Goal: Register for event/course

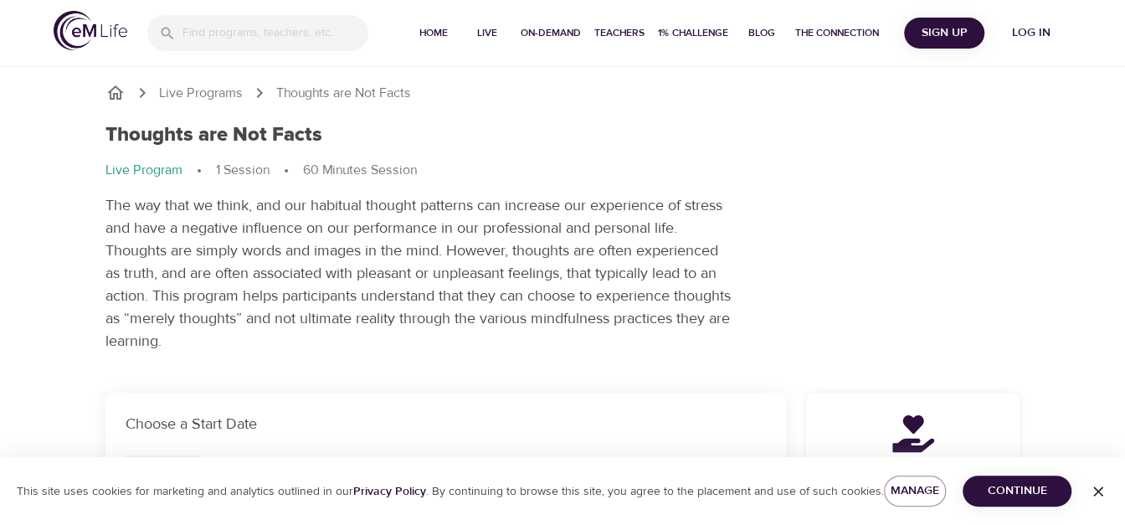
click at [251, 229] on p "The way that we think, and our habitual thought patterns can increase our exper…" at bounding box center [419, 273] width 628 height 158
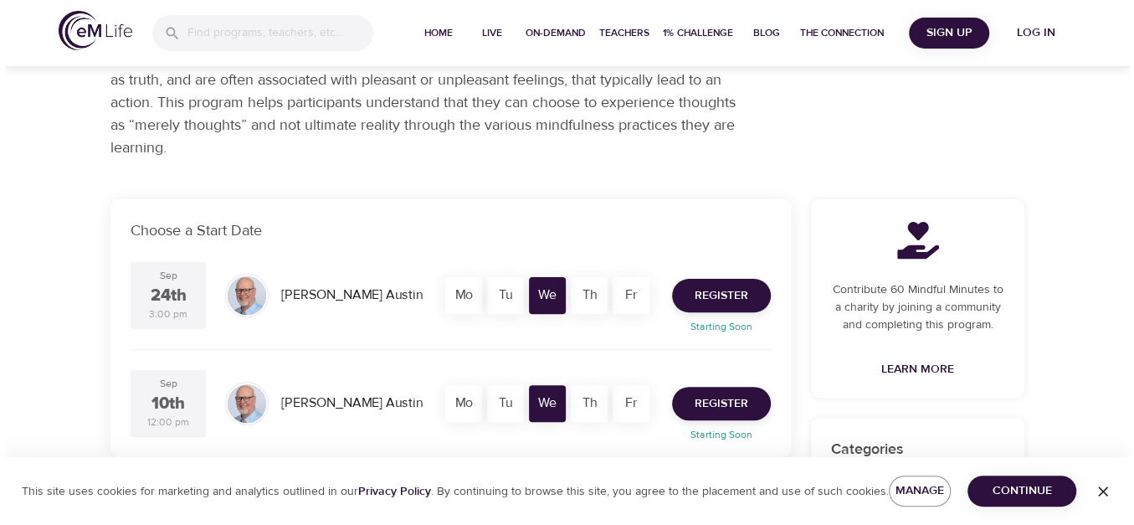
scroll to position [263, 0]
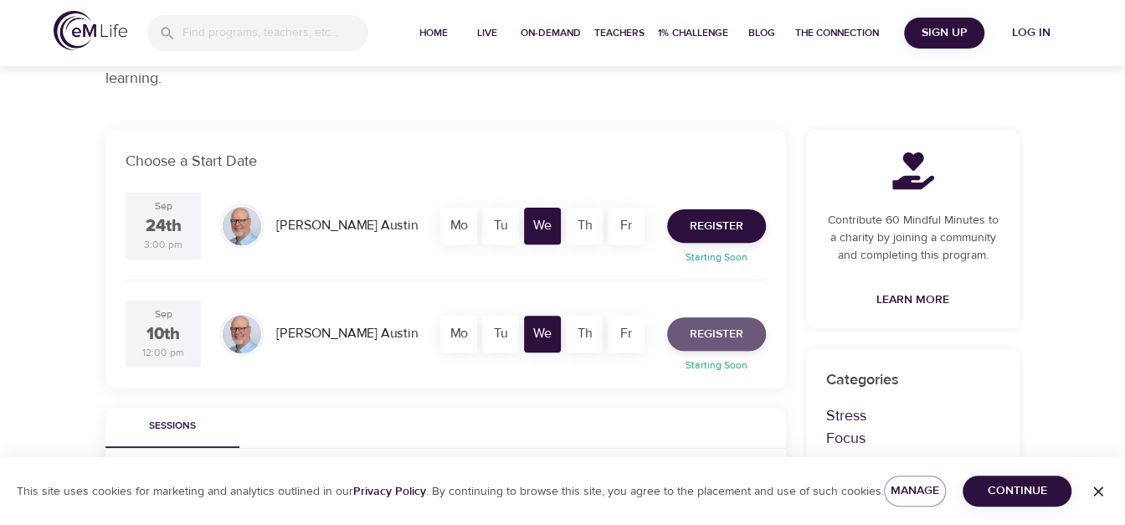
click at [727, 332] on span "Register" at bounding box center [717, 334] width 54 height 21
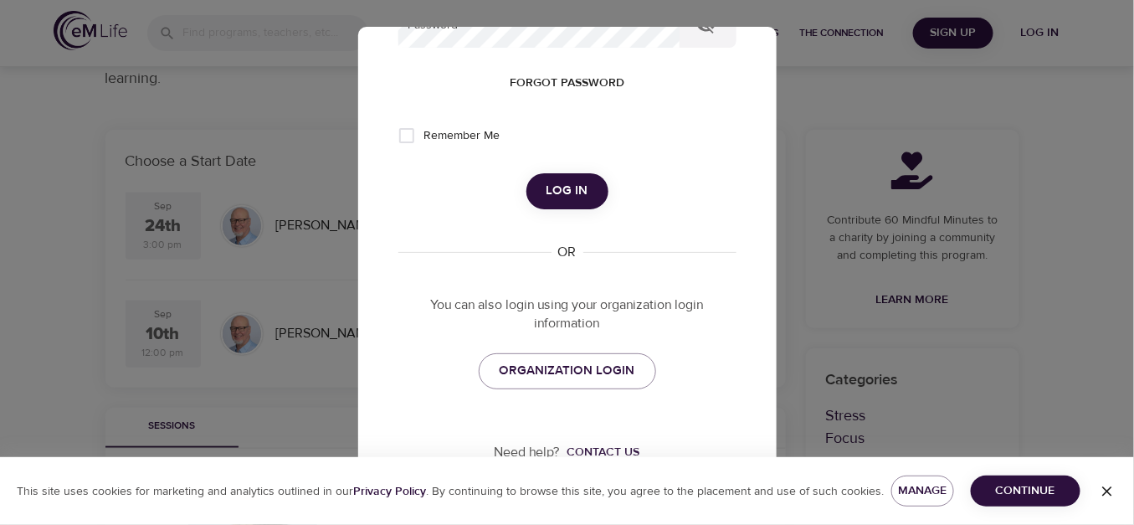
scroll to position [285, 0]
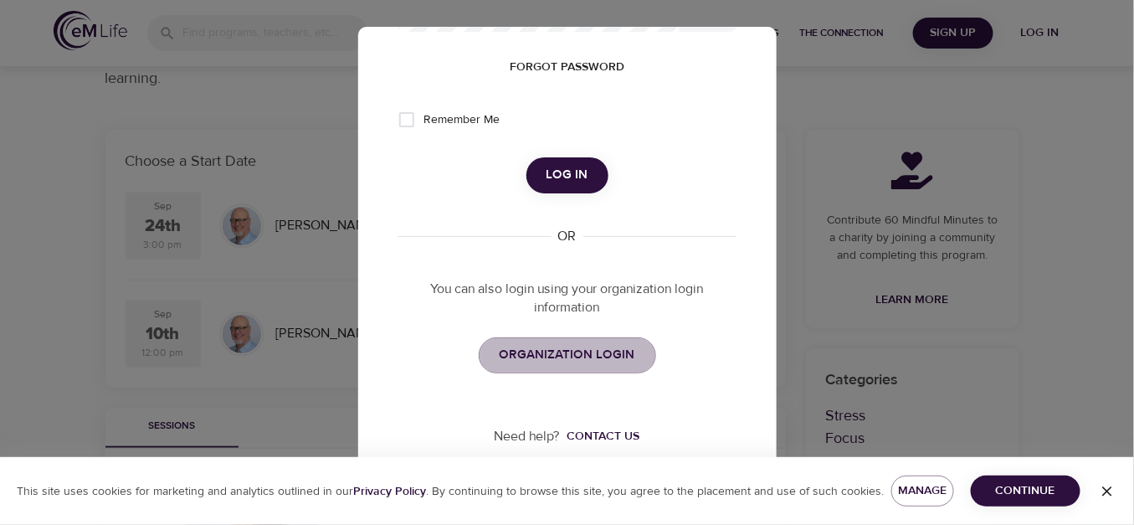
click at [584, 353] on span "ORGANIZATION LOGIN" at bounding box center [568, 355] width 136 height 22
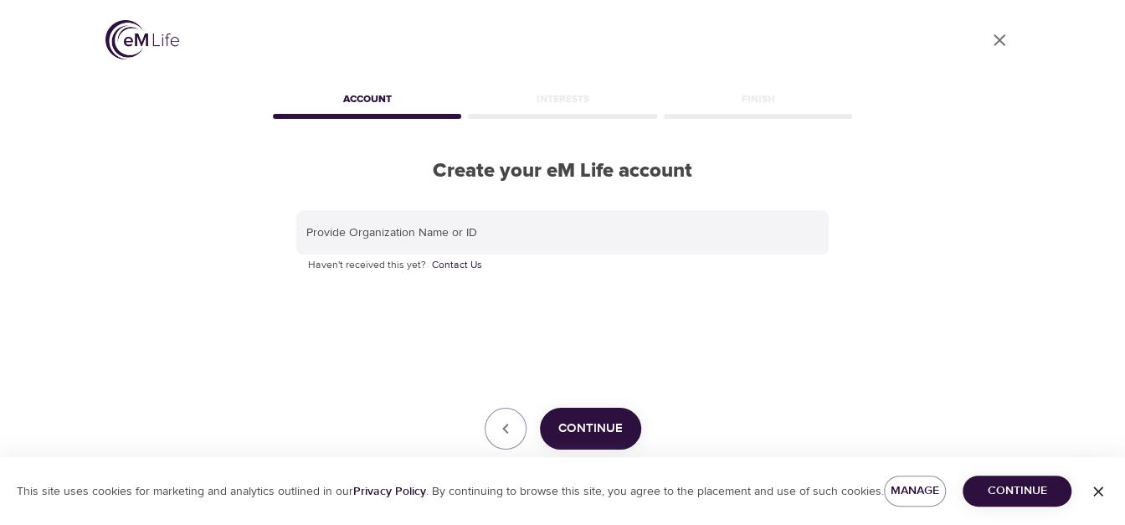
click at [479, 218] on input "text" at bounding box center [562, 232] width 532 height 45
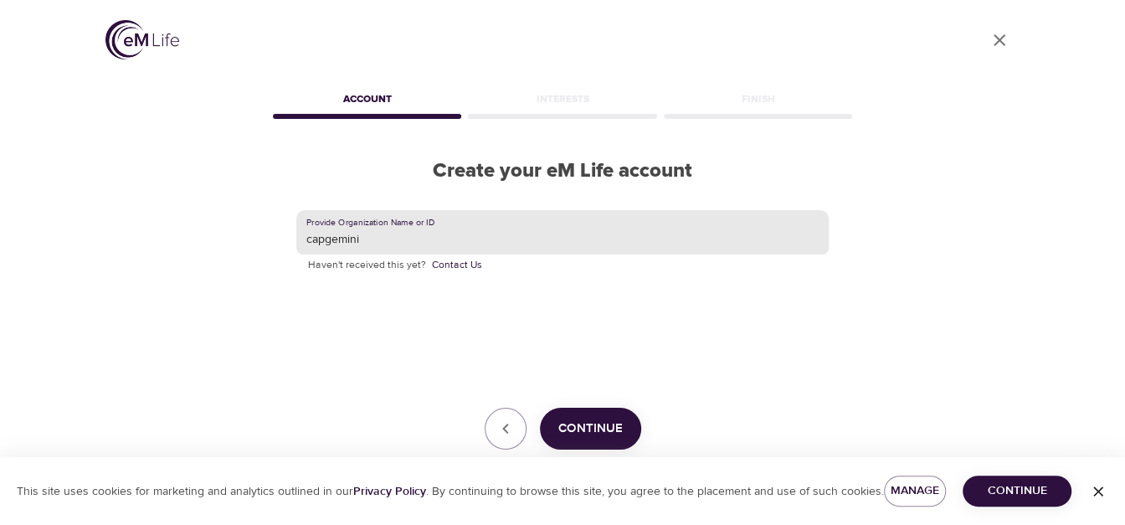
click at [599, 431] on span "Continue" at bounding box center [590, 429] width 64 height 22
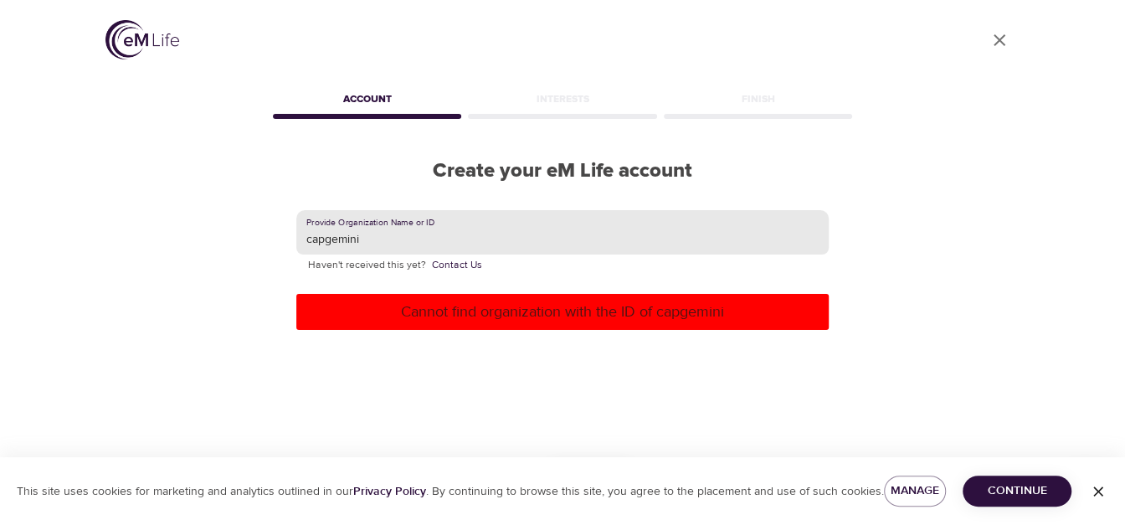
click at [476, 234] on input "capgemini" at bounding box center [562, 232] width 532 height 45
drag, startPoint x: 476, startPoint y: 234, endPoint x: 303, endPoint y: 237, distance: 172.5
click at [303, 237] on input "capgemini" at bounding box center [562, 232] width 532 height 45
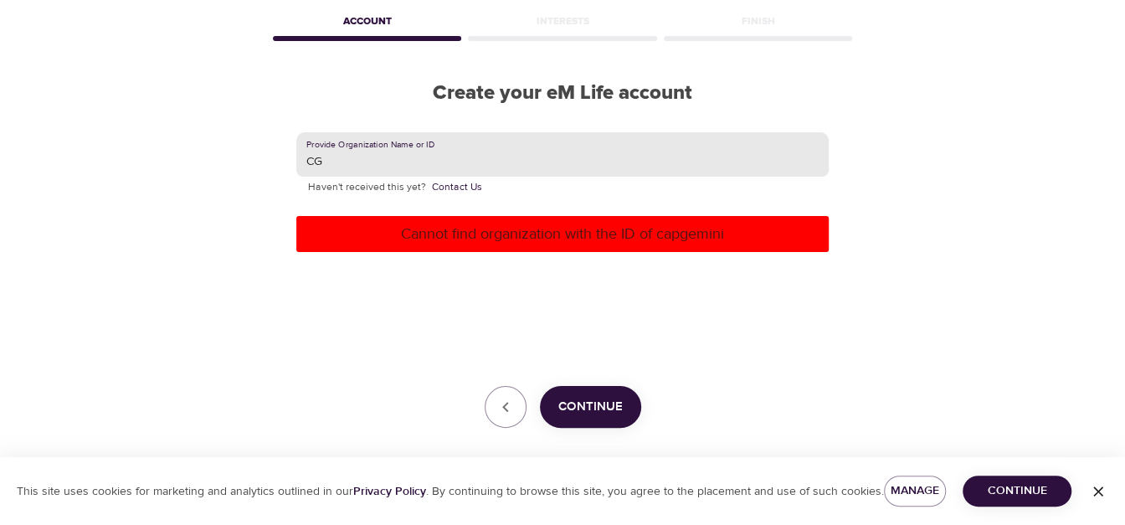
scroll to position [84, 0]
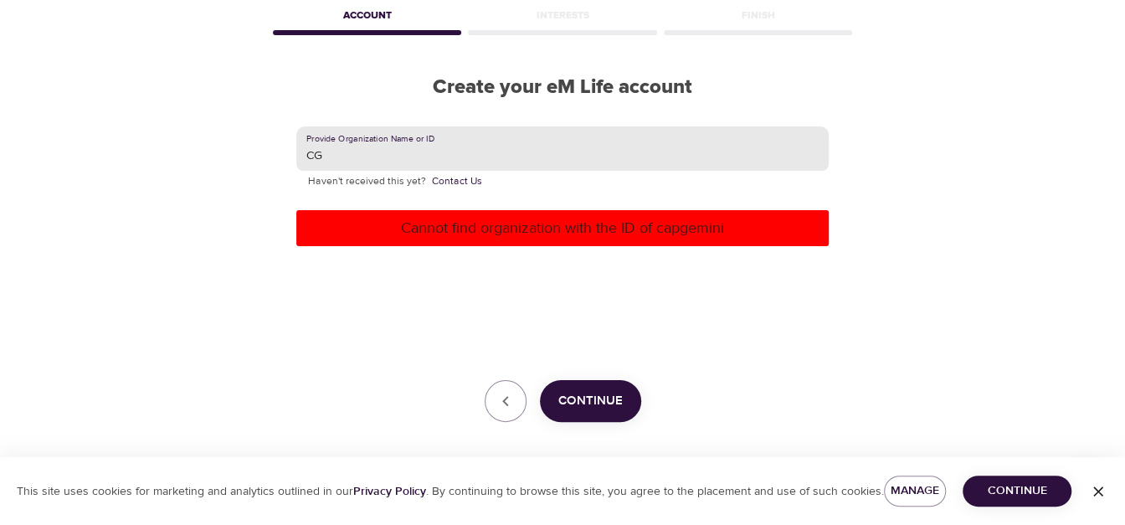
type input "CG"
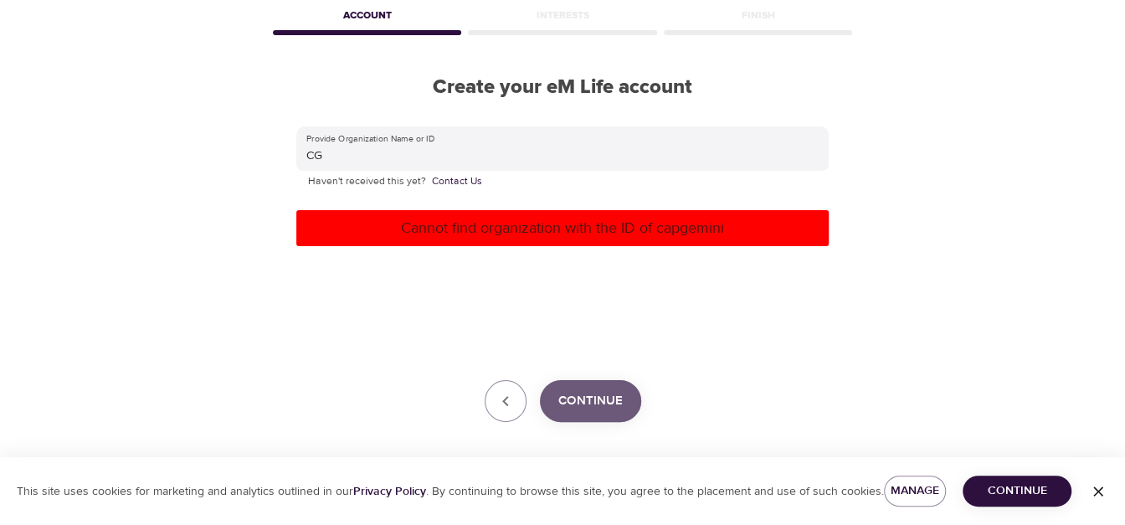
click at [589, 409] on span "Continue" at bounding box center [590, 401] width 64 height 22
click at [316, 301] on div "Provide Organization Name or ID CG Haven't received this yet? Contact Us Cannot…" at bounding box center [562, 274] width 532 height 296
